Goal: Task Accomplishment & Management: Manage account settings

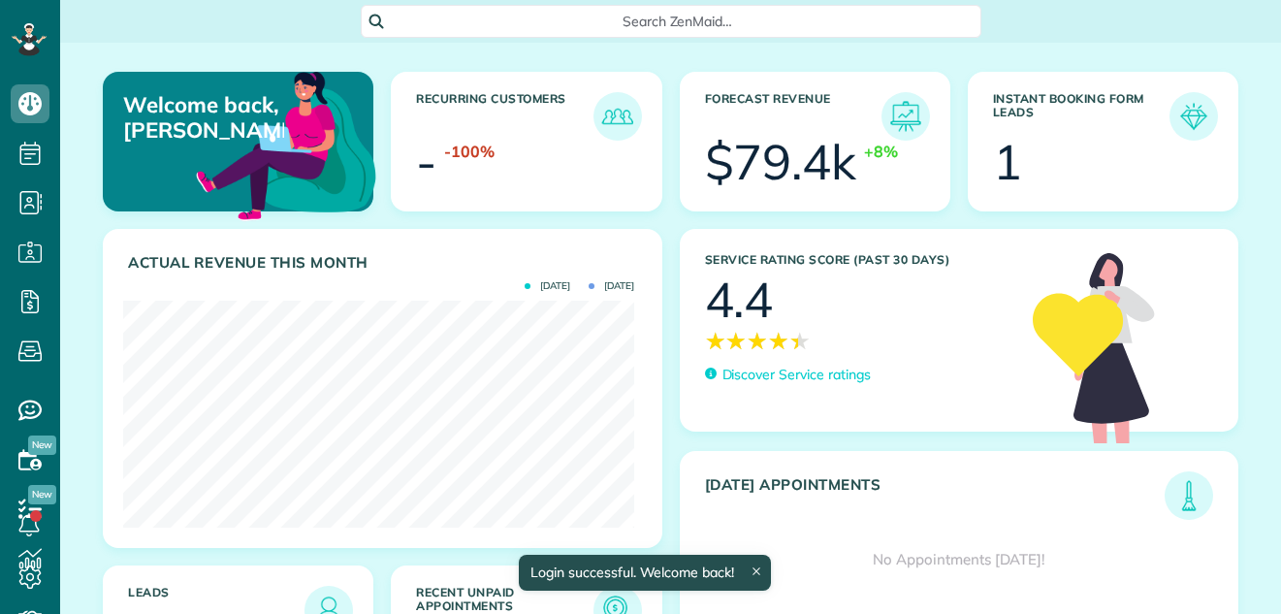
scroll to position [227, 511]
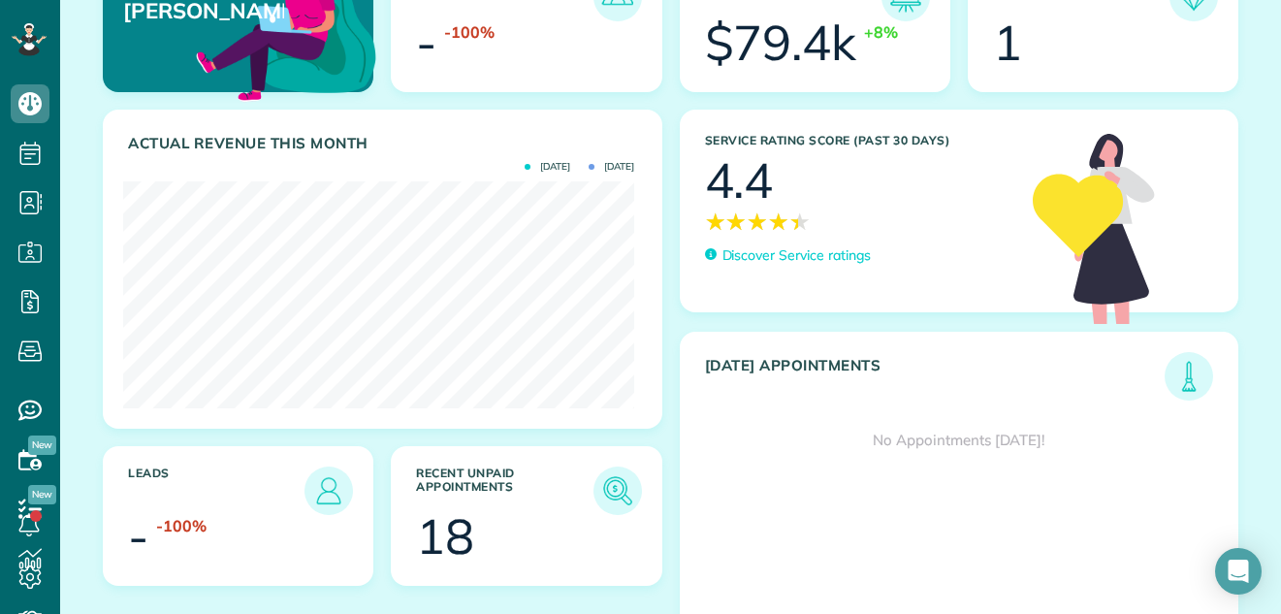
scroll to position [174, 0]
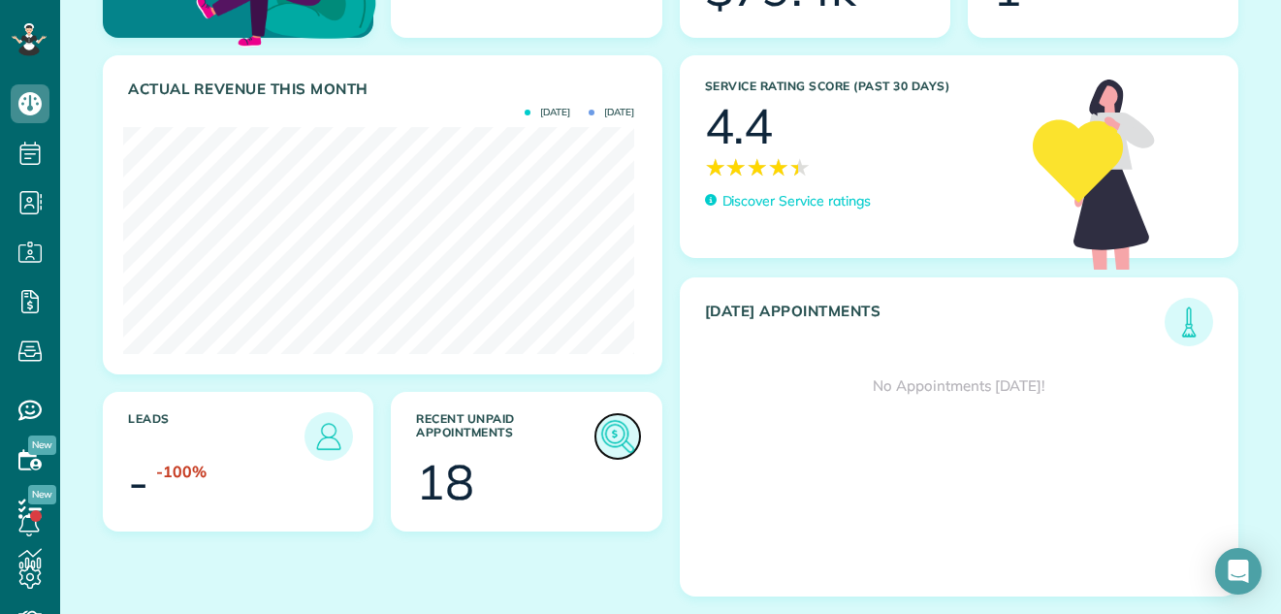
click at [609, 430] on img at bounding box center [618, 436] width 45 height 45
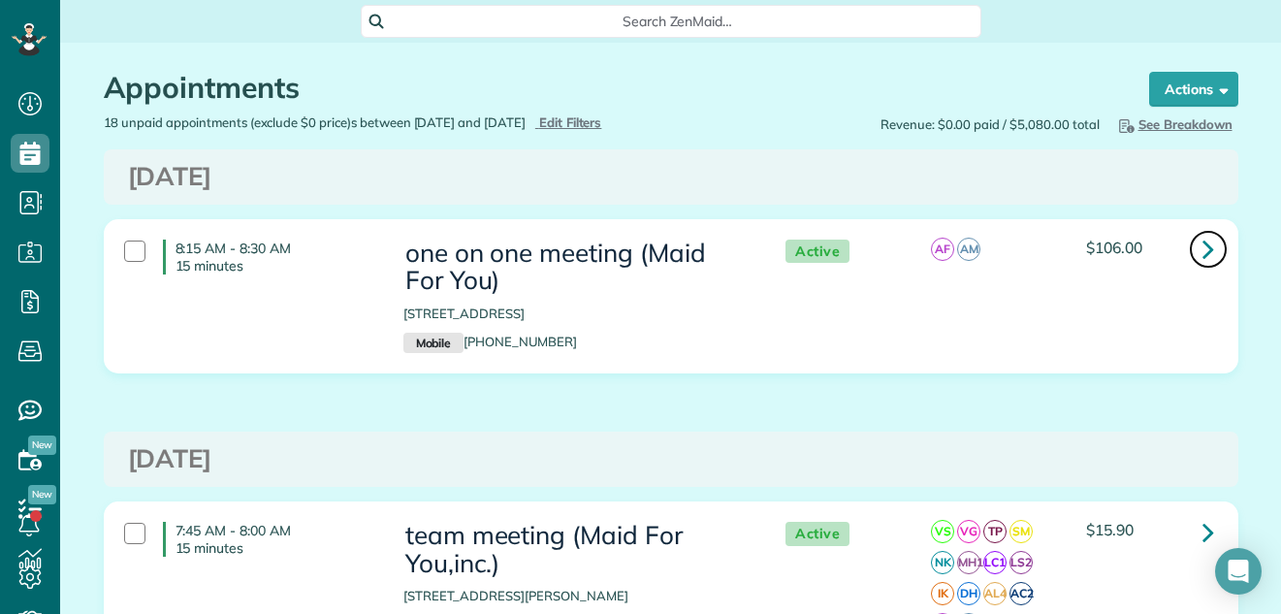
click at [1203, 242] on icon at bounding box center [1209, 249] width 12 height 34
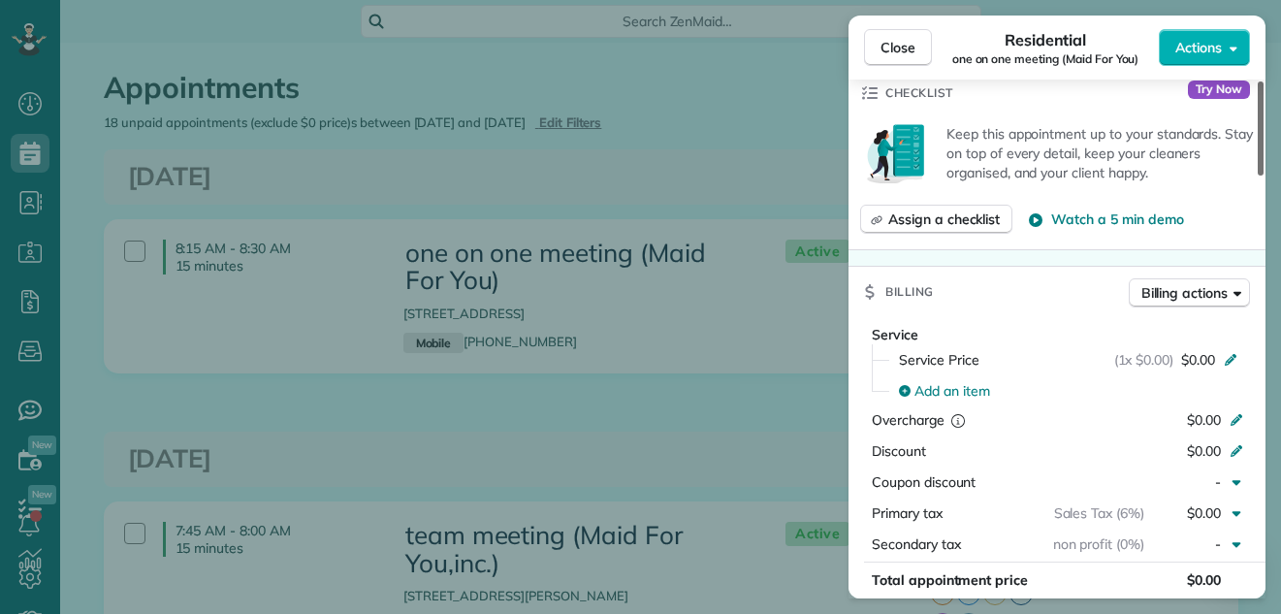
scroll to position [628, 0]
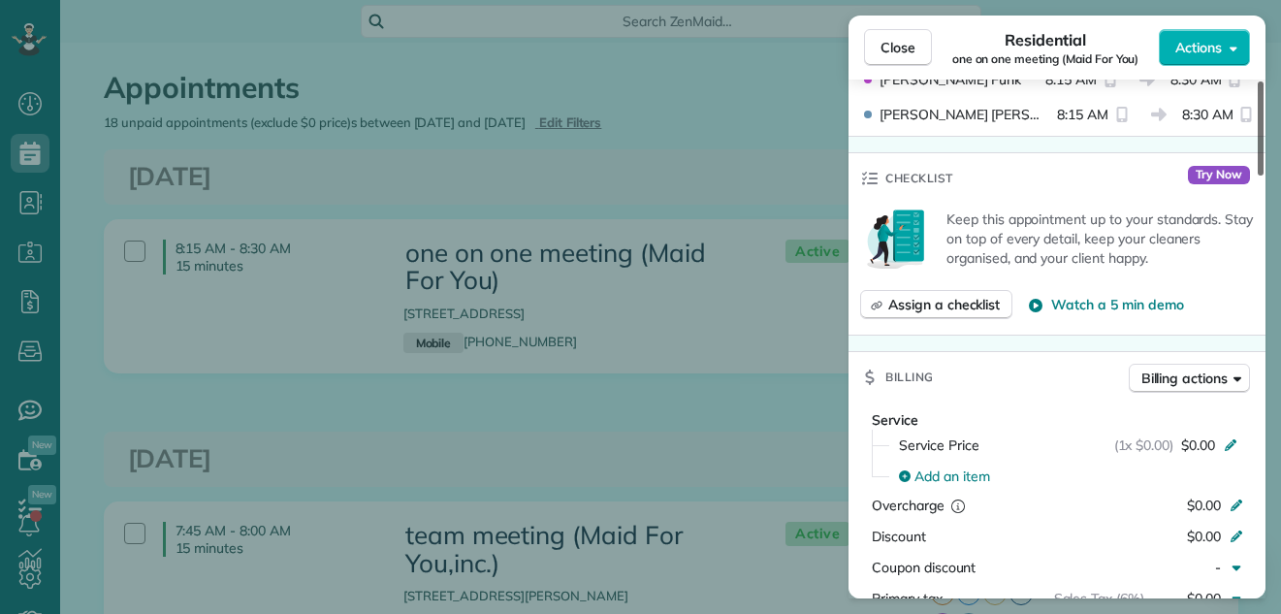
drag, startPoint x: 1257, startPoint y: 117, endPoint x: 1249, endPoint y: 232, distance: 114.7
click at [1258, 176] on div at bounding box center [1261, 128] width 6 height 94
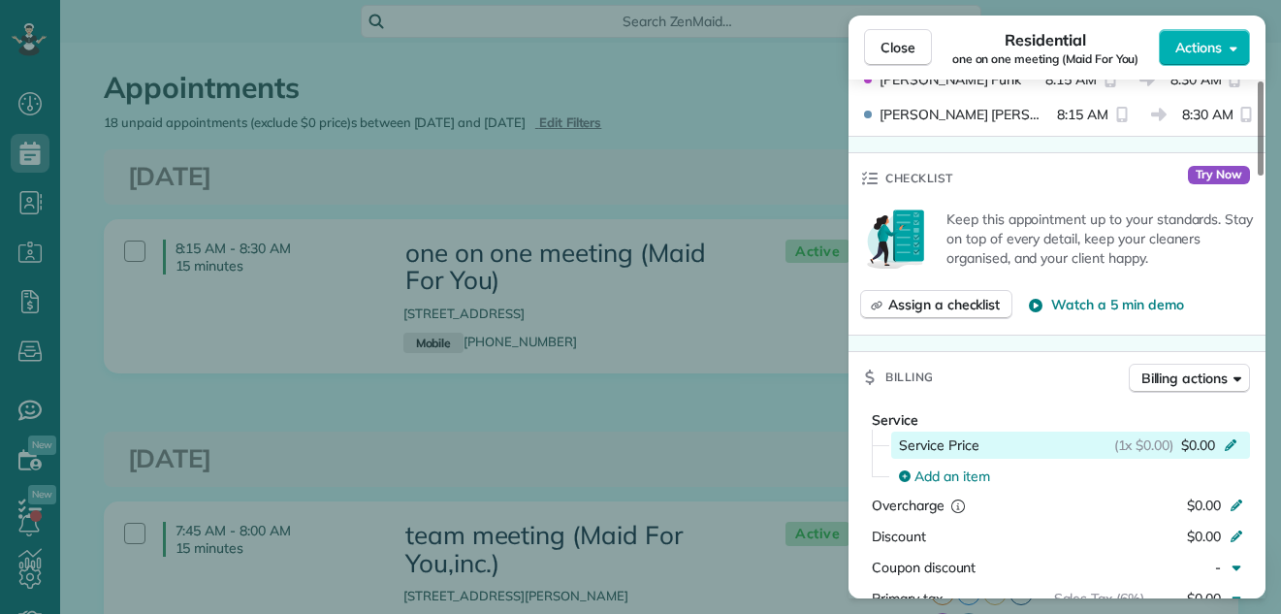
click at [1195, 437] on span "$0.00" at bounding box center [1198, 445] width 34 height 19
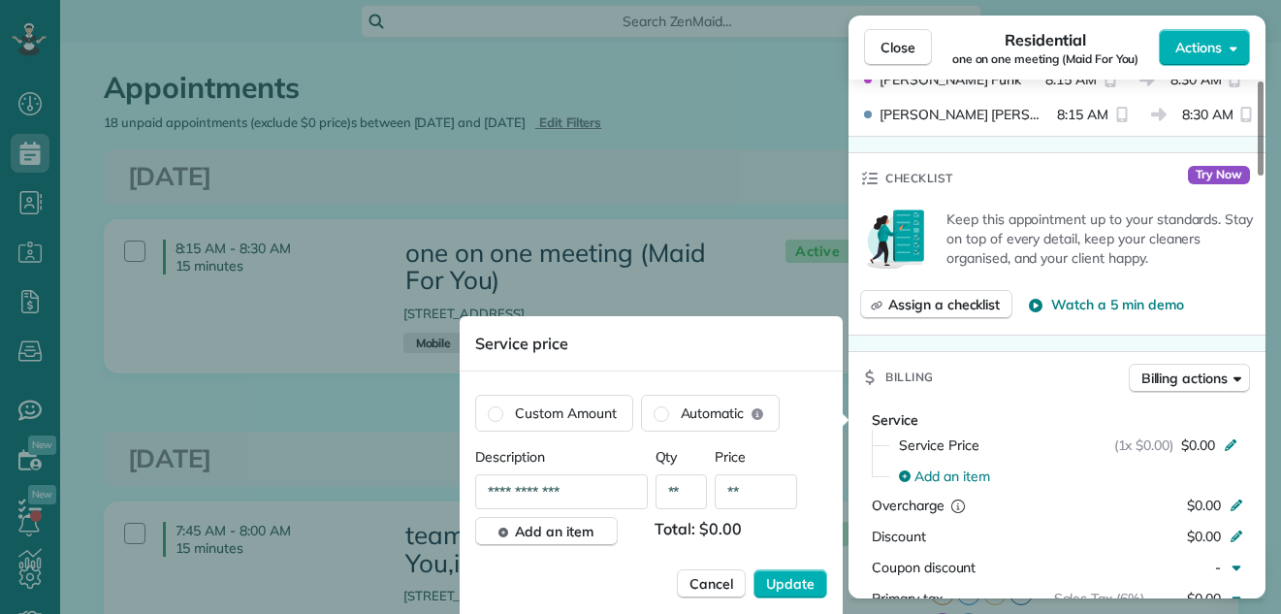
click at [744, 489] on input "**" at bounding box center [756, 491] width 82 height 35
type input "******"
click at [783, 577] on span "Update" at bounding box center [790, 583] width 49 height 19
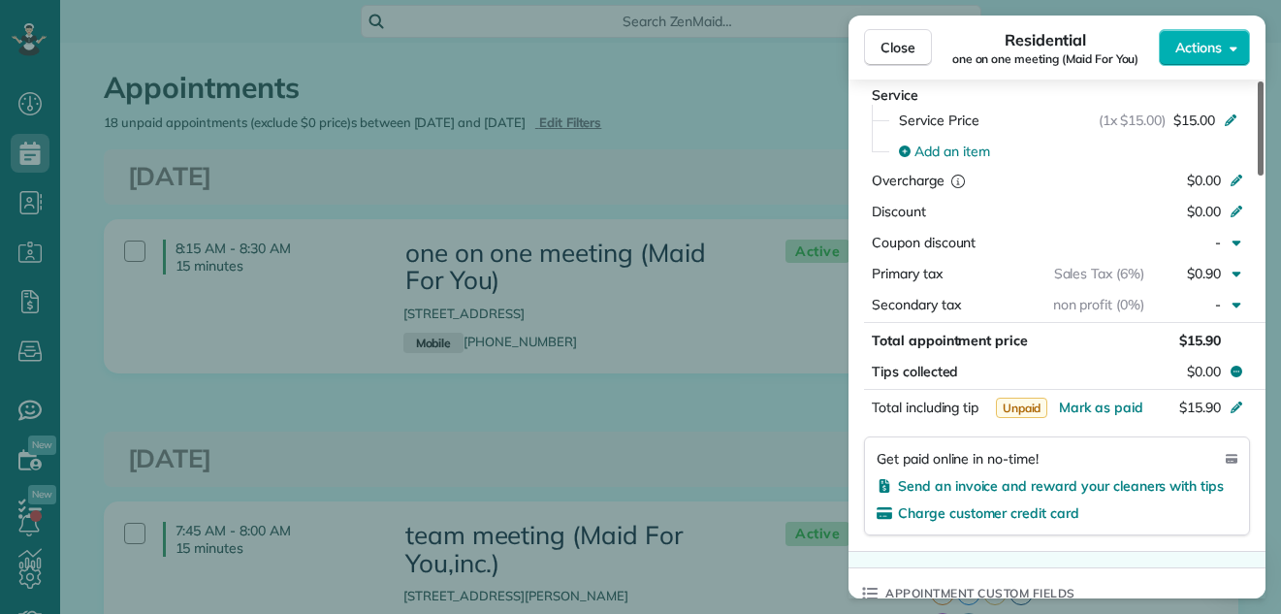
scroll to position [957, 0]
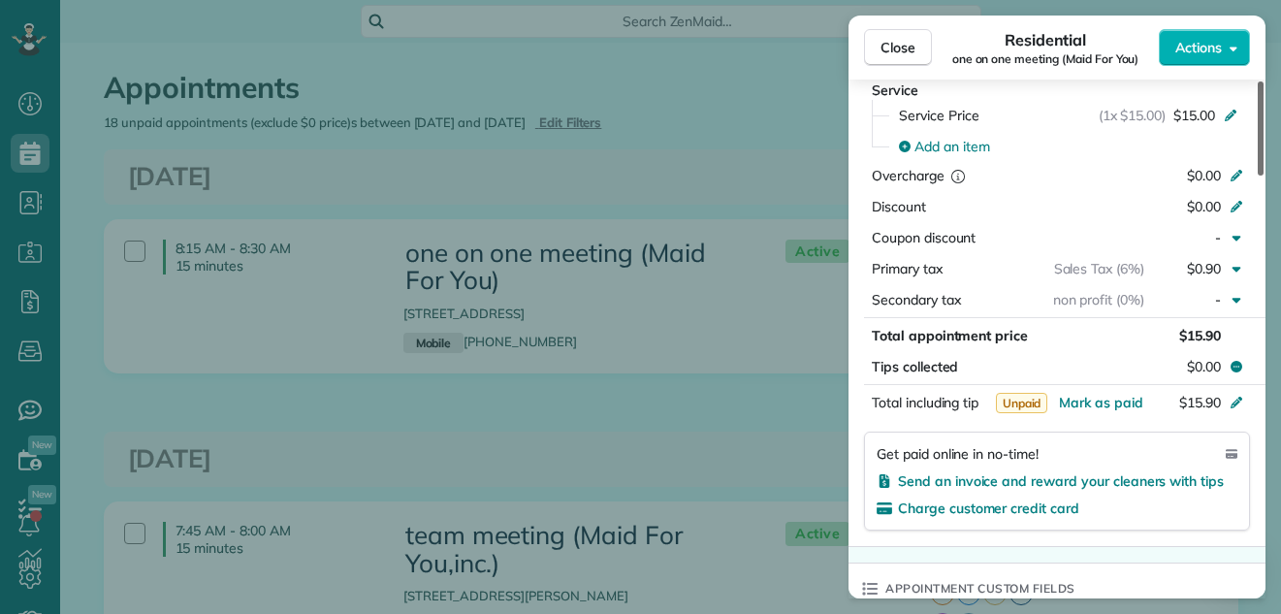
drag, startPoint x: 1260, startPoint y: 208, endPoint x: 1256, endPoint y: 268, distance: 60.3
click at [1258, 176] on div at bounding box center [1261, 128] width 6 height 94
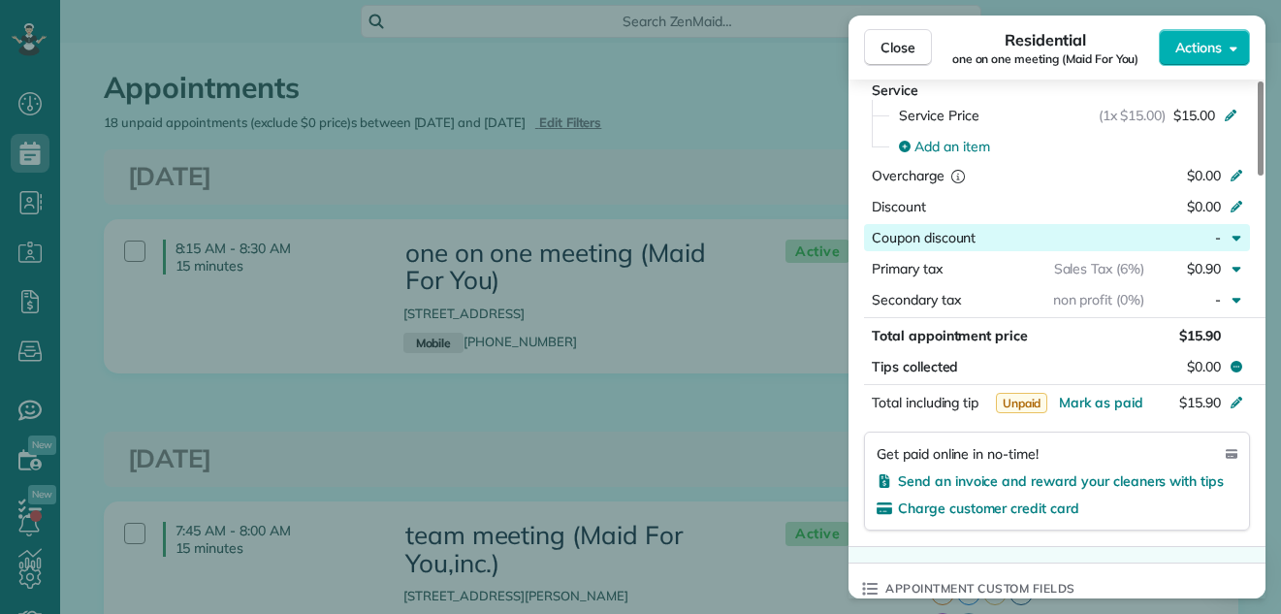
click at [1121, 238] on div "button" at bounding box center [1060, 237] width 169 height 19
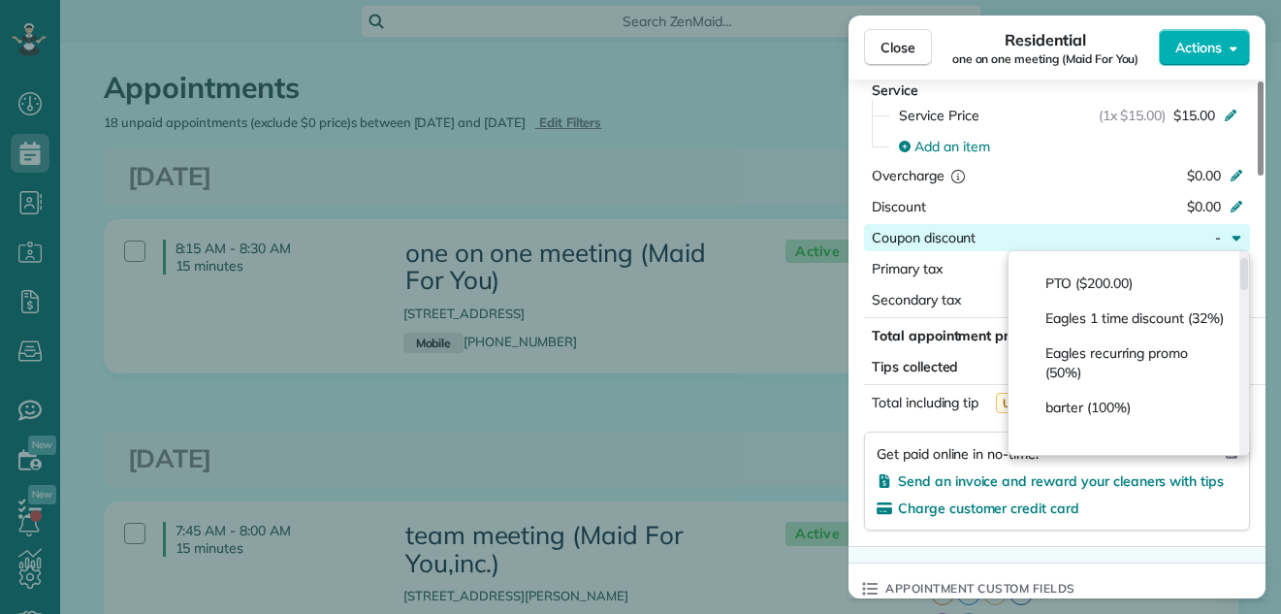
scroll to position [0, 0]
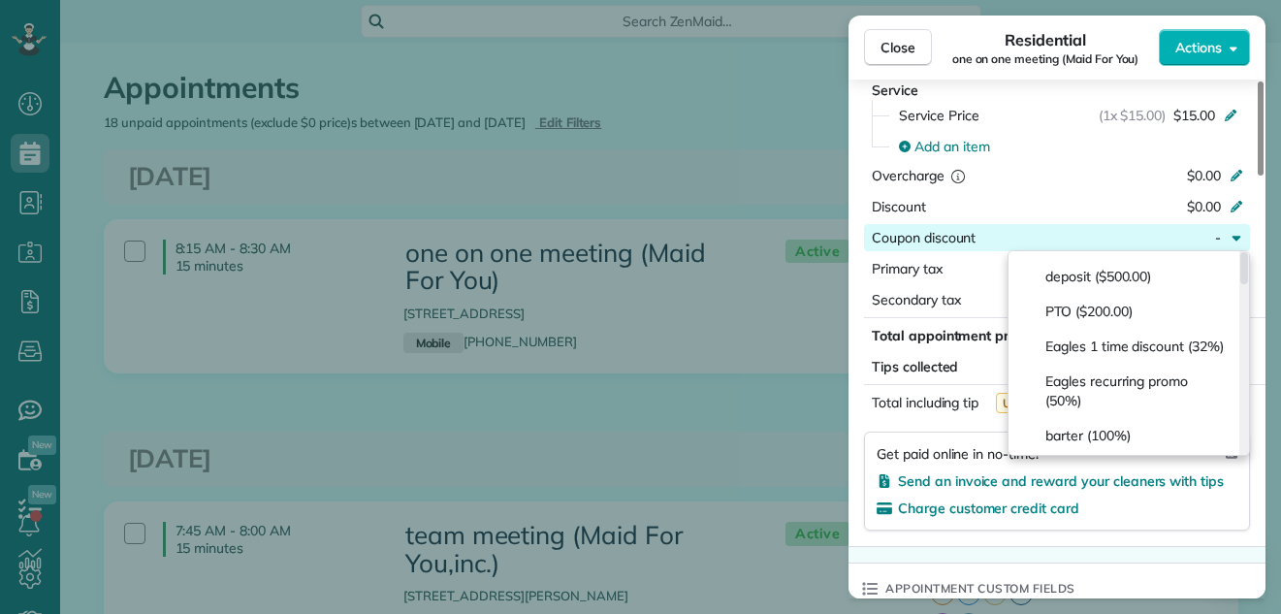
drag, startPoint x: 1246, startPoint y: 262, endPoint x: 1232, endPoint y: 230, distance: 35.2
click at [1241, 252] on div at bounding box center [1245, 268] width 8 height 32
drag, startPoint x: 1232, startPoint y: 230, endPoint x: 1243, endPoint y: 282, distance: 53.5
click at [1243, 0] on div "Close Residential one on one meeting (Maid For You) Actions Status Active one o…" at bounding box center [640, 0] width 1281 height 0
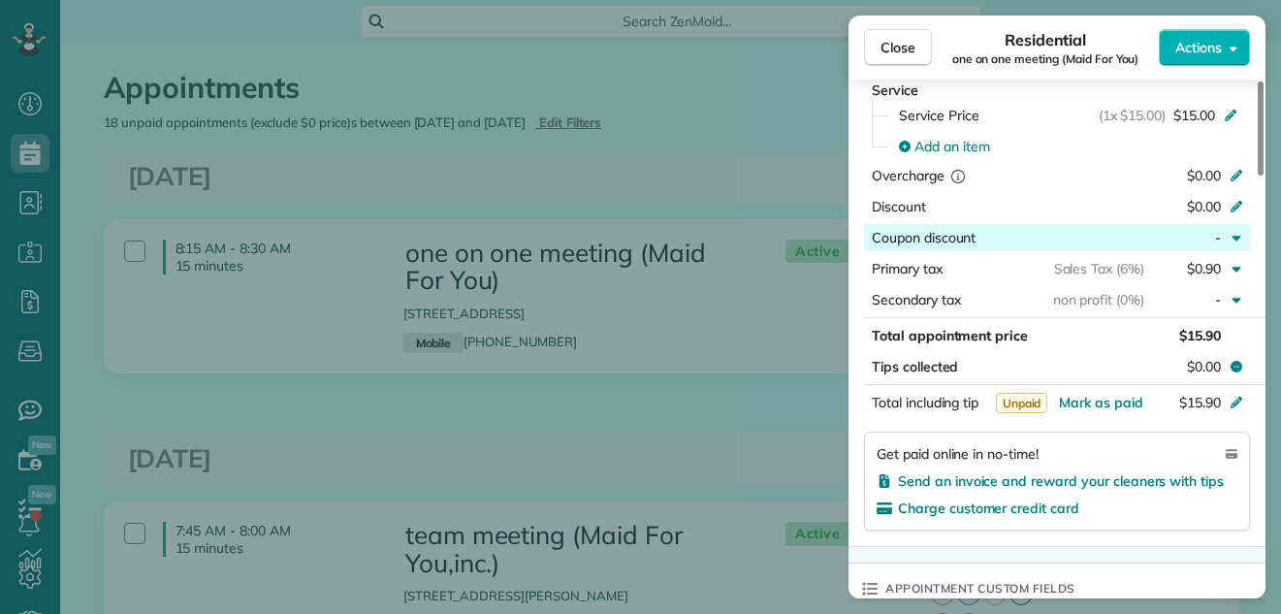
click at [1093, 232] on div "button" at bounding box center [1060, 237] width 169 height 19
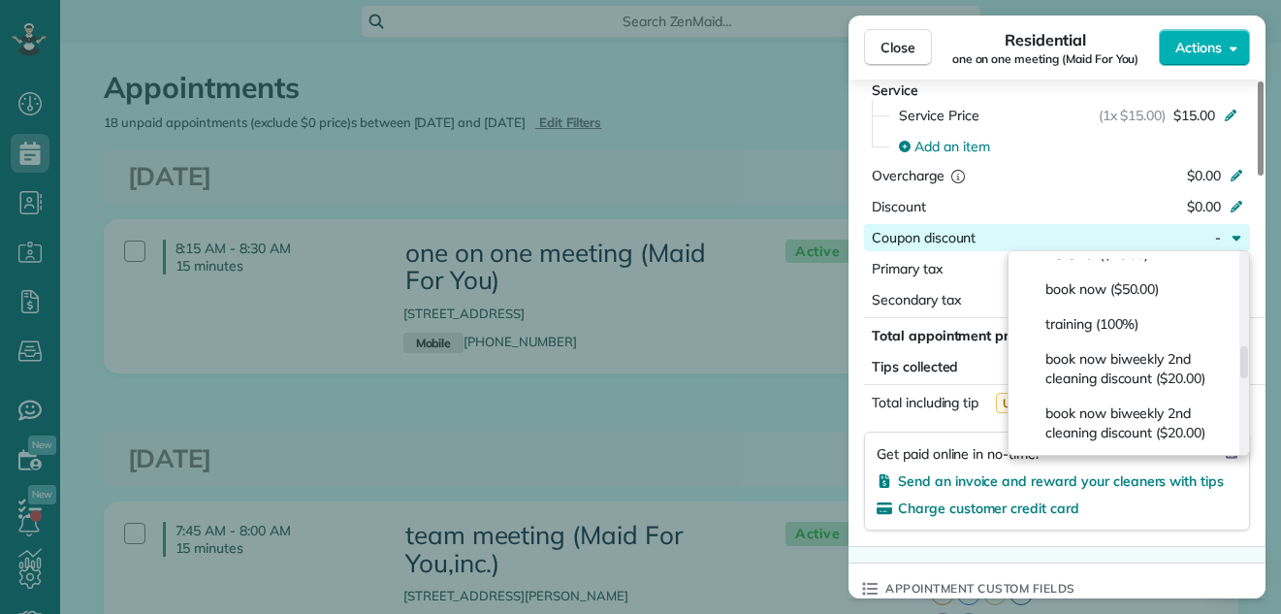
scroll to position [588, 0]
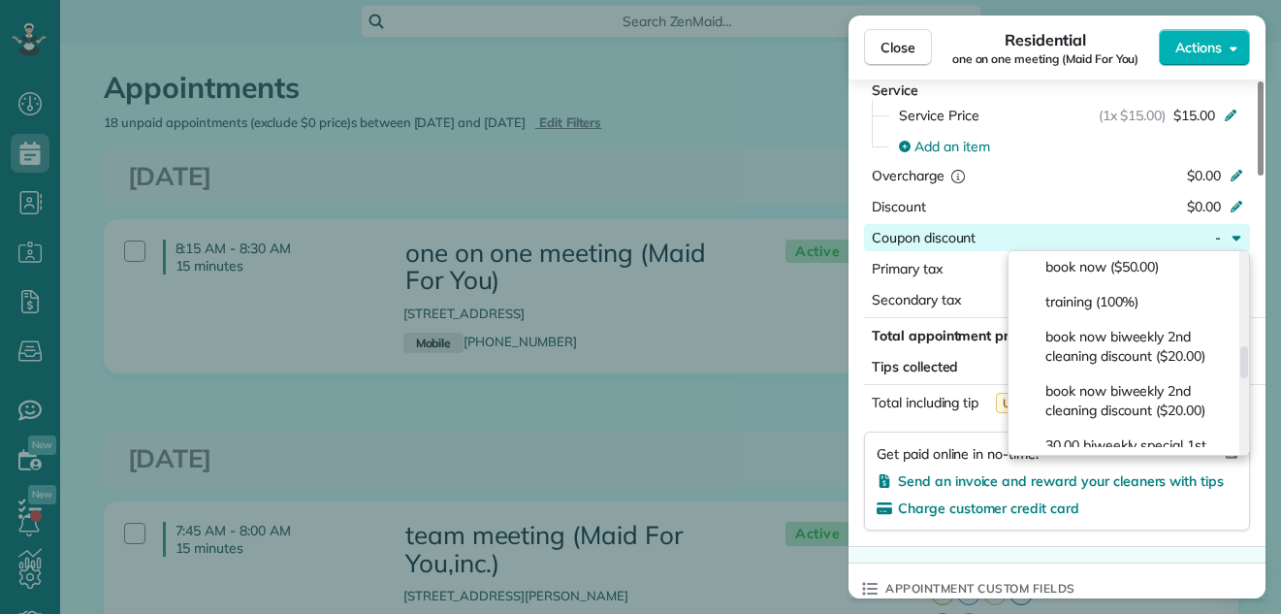
drag, startPoint x: 1244, startPoint y: 268, endPoint x: 1243, endPoint y: 367, distance: 98.9
click at [1243, 367] on div at bounding box center [1245, 362] width 8 height 32
click at [1146, 319] on div "training (100%)" at bounding box center [1125, 301] width 217 height 35
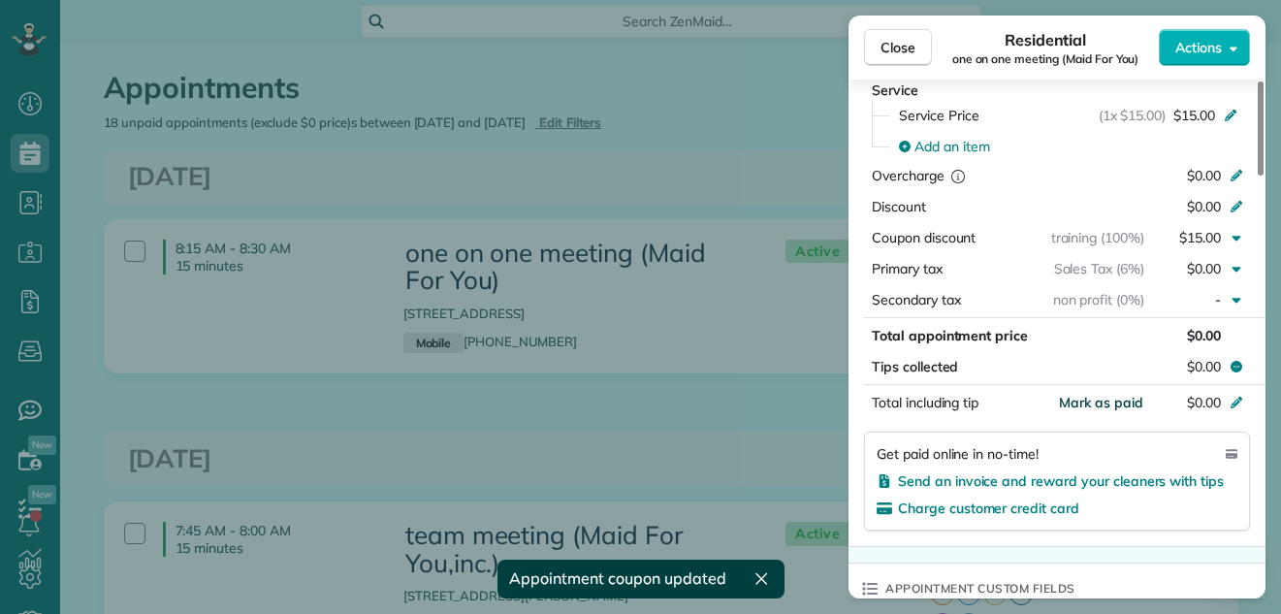
click at [1118, 403] on span "Mark as paid" at bounding box center [1101, 402] width 84 height 17
click at [892, 46] on span "Close" at bounding box center [898, 47] width 35 height 19
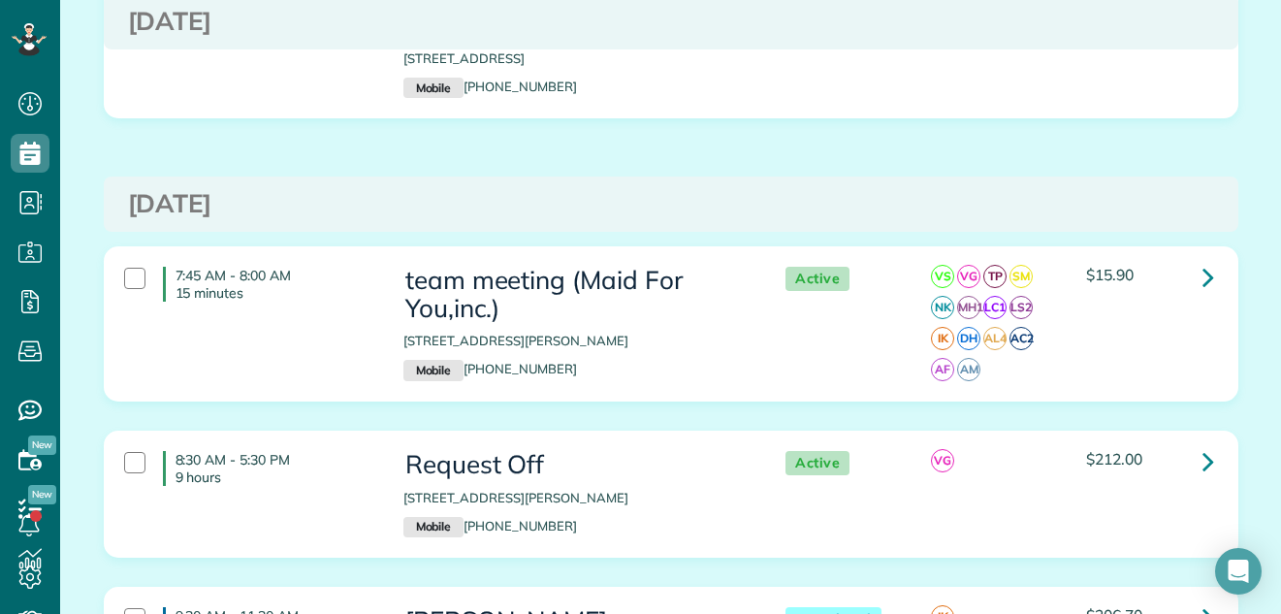
scroll to position [406, 0]
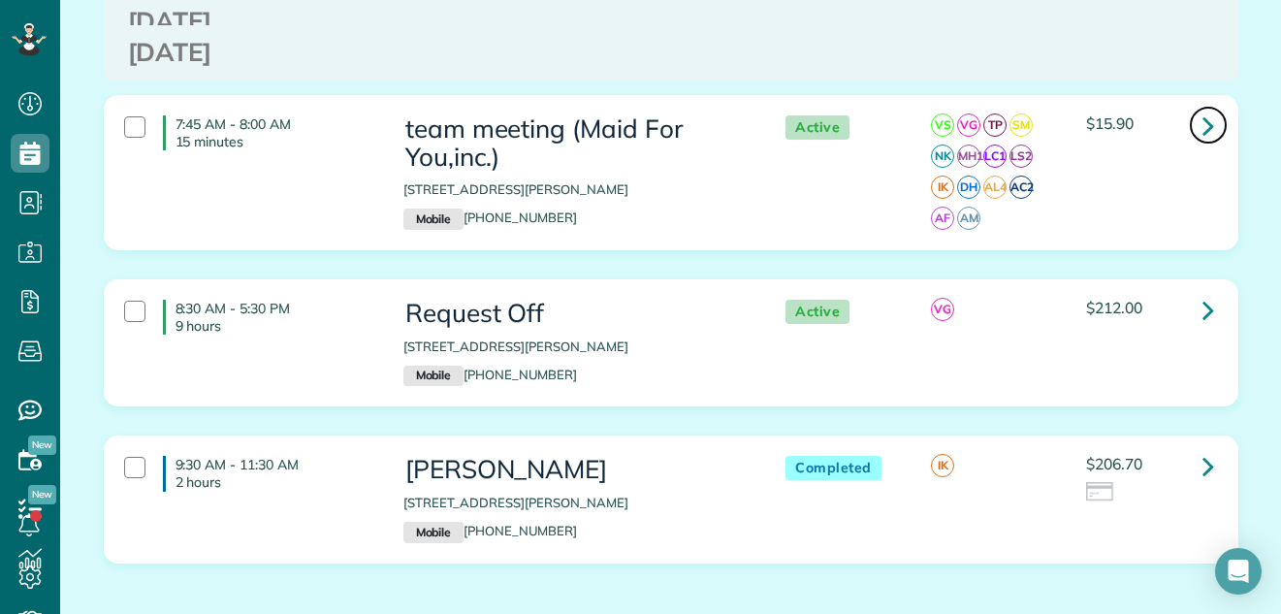
click at [1203, 129] on icon at bounding box center [1209, 126] width 12 height 34
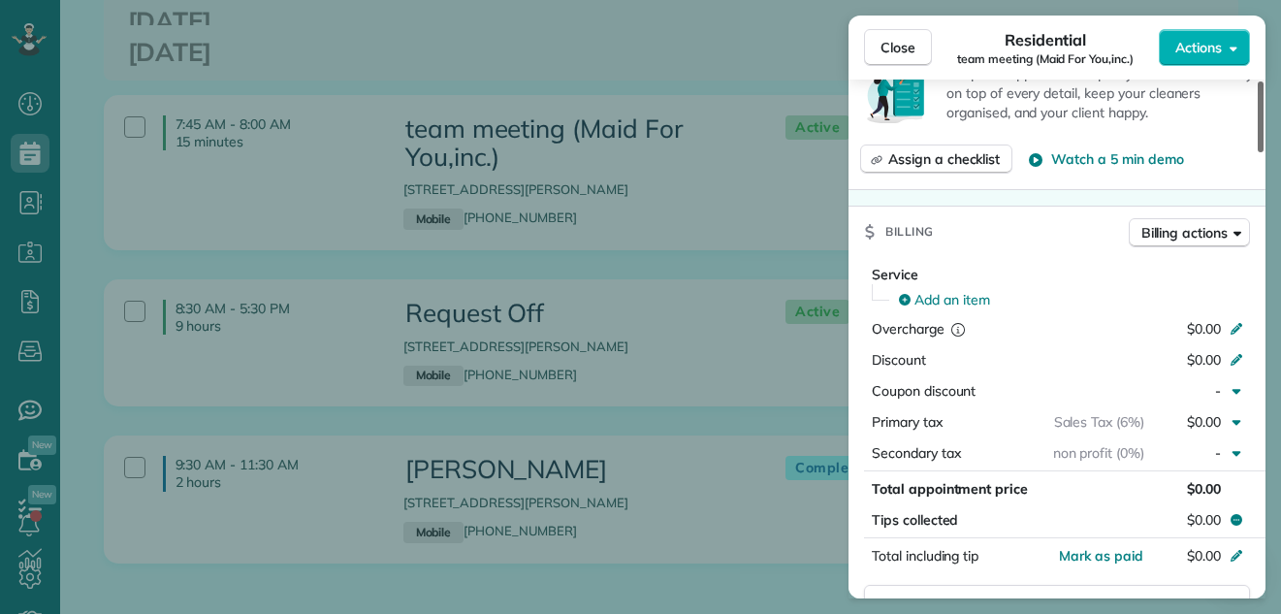
scroll to position [1332, 0]
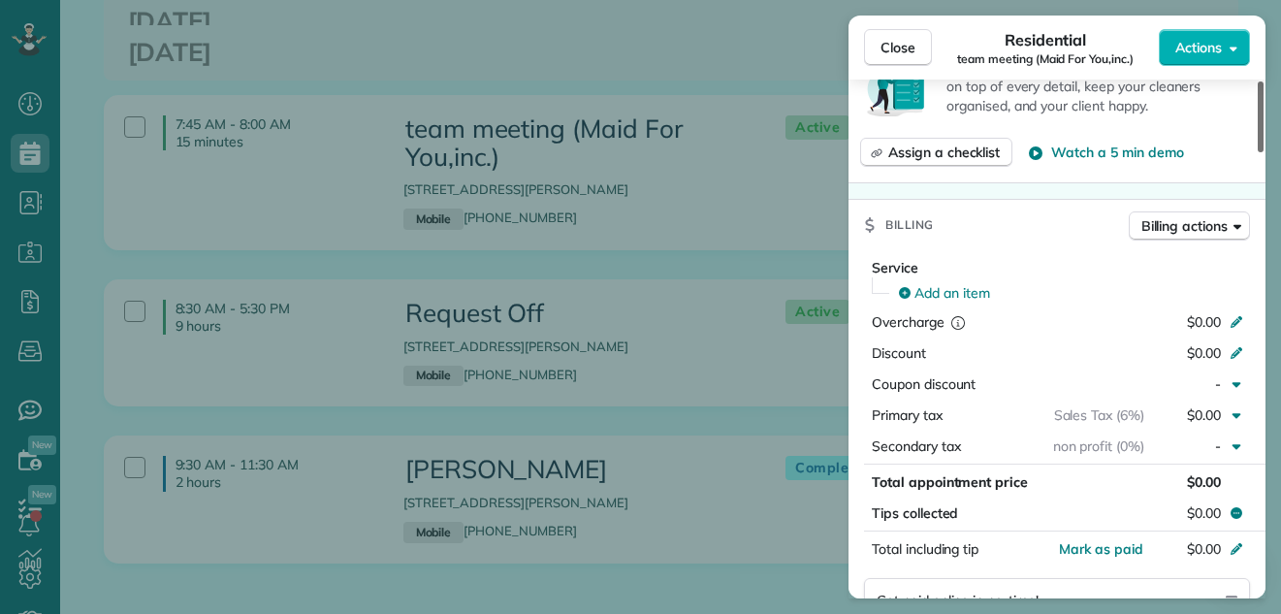
drag, startPoint x: 1259, startPoint y: 115, endPoint x: 1252, endPoint y: 297, distance: 181.5
click at [1258, 152] on div at bounding box center [1261, 116] width 6 height 71
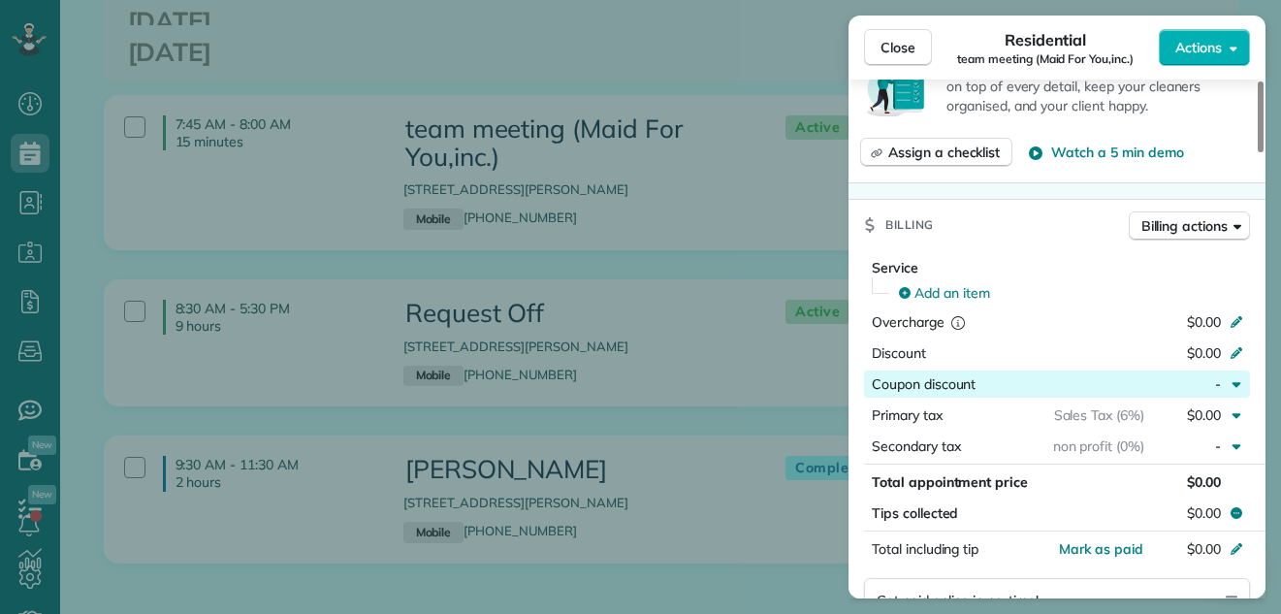
click at [1082, 380] on div "button" at bounding box center [1060, 383] width 169 height 19
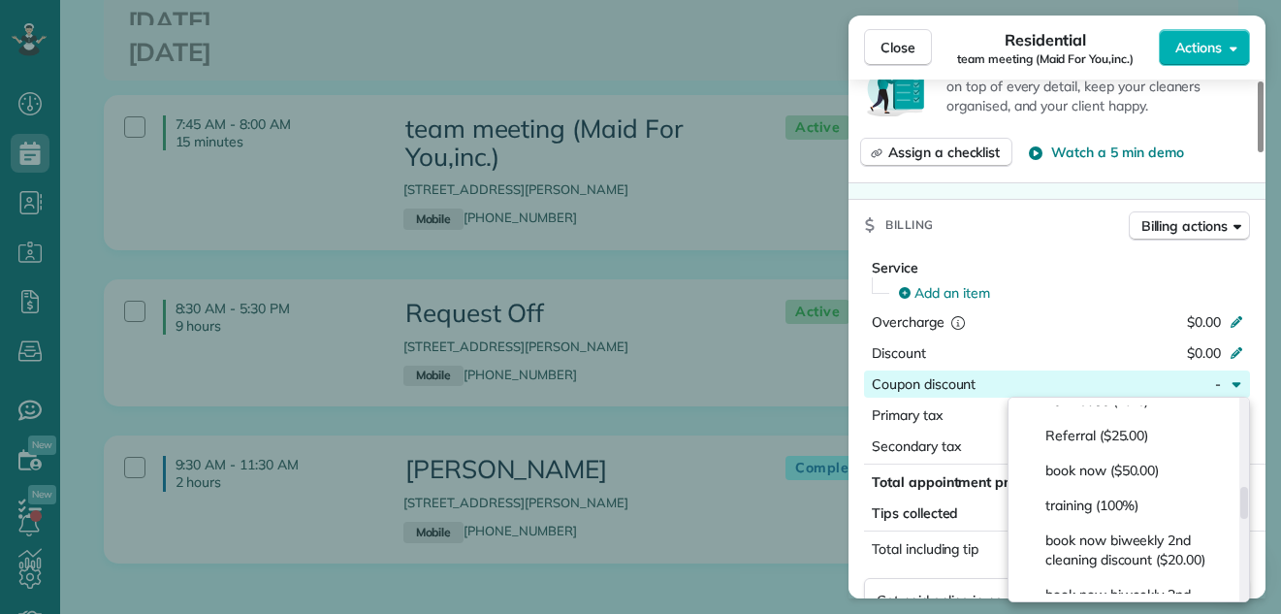
scroll to position [566, 0]
drag, startPoint x: 1245, startPoint y: 412, endPoint x: 1238, endPoint y: 507, distance: 95.3
click at [1241, 507] on div at bounding box center [1245, 511] width 8 height 32
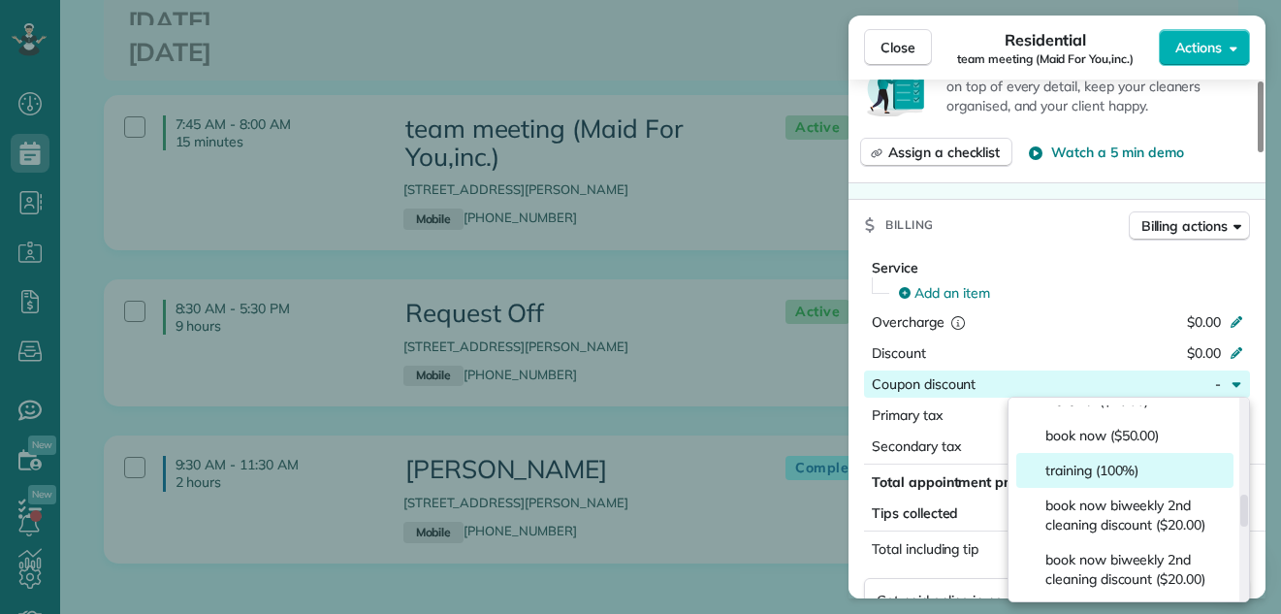
click at [1137, 480] on span "training (100%)" at bounding box center [1092, 470] width 93 height 19
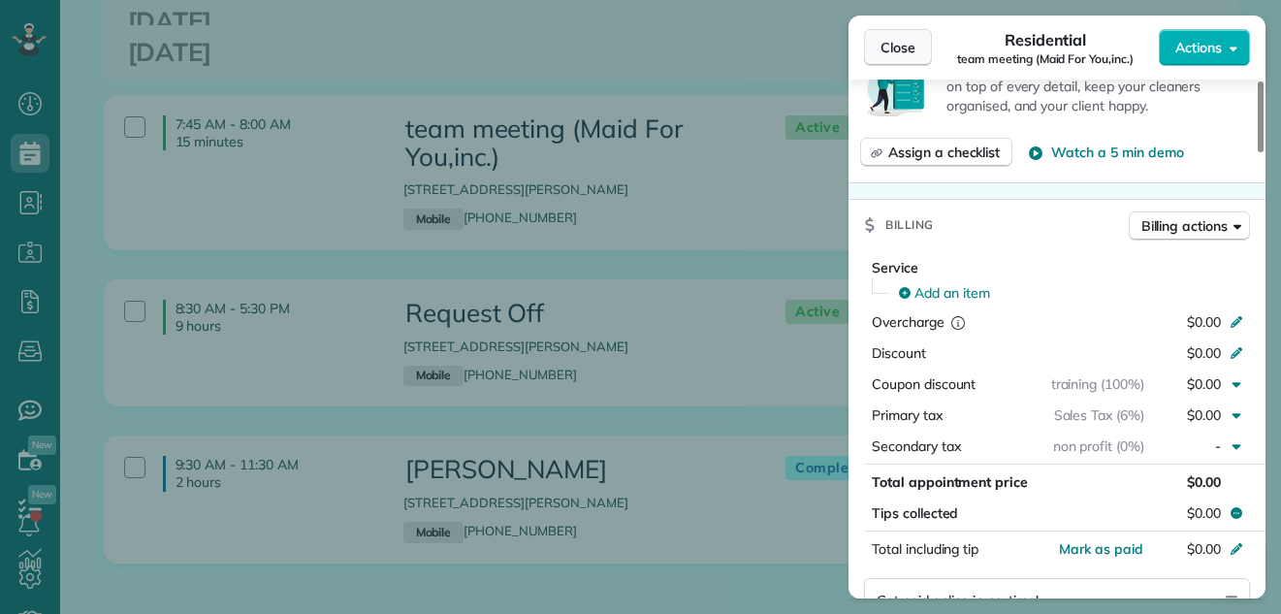
click at [890, 36] on button "Close" at bounding box center [898, 47] width 68 height 37
